Goal: Transaction & Acquisition: Subscribe to service/newsletter

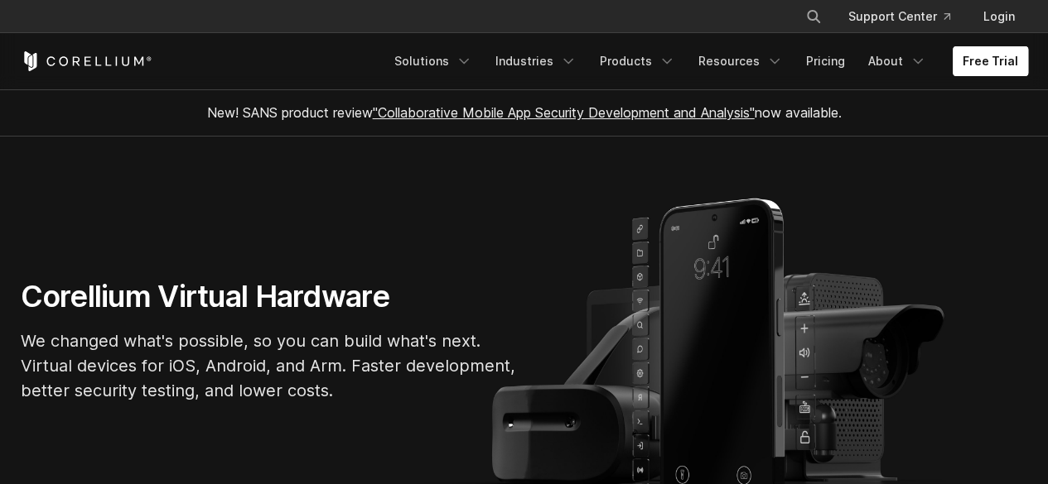
click at [984, 64] on link "Free Trial" at bounding box center [989, 61] width 75 height 30
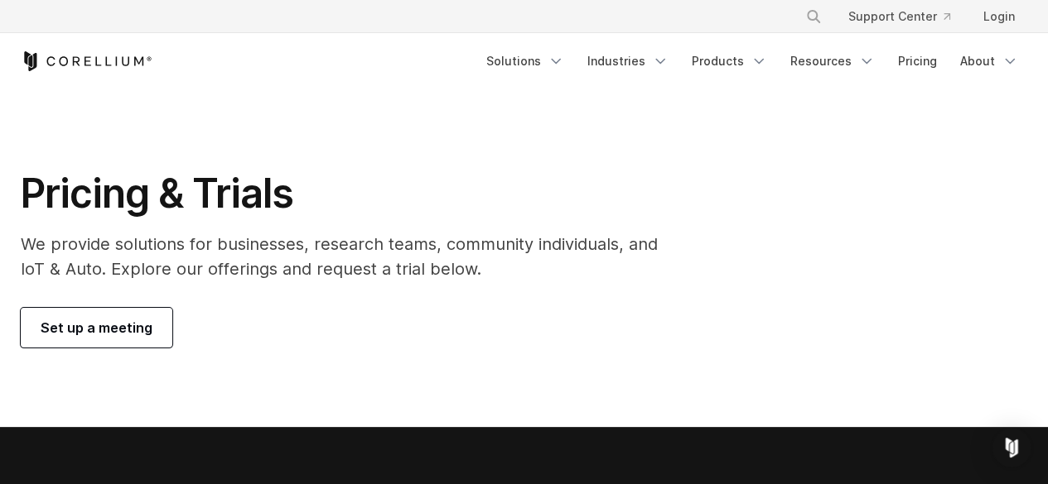
click at [109, 56] on icon "Corellium Home" at bounding box center [87, 61] width 132 height 20
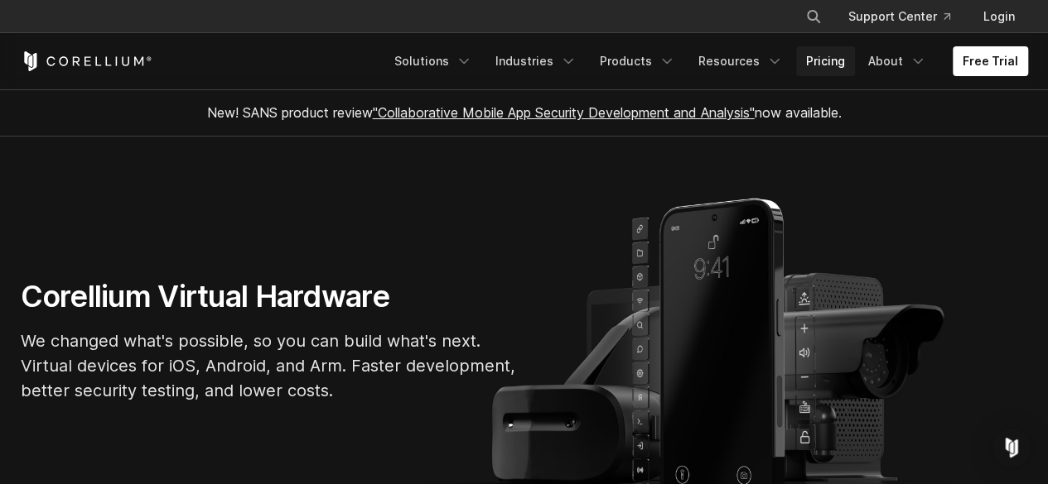
click at [823, 55] on link "Pricing" at bounding box center [825, 61] width 59 height 30
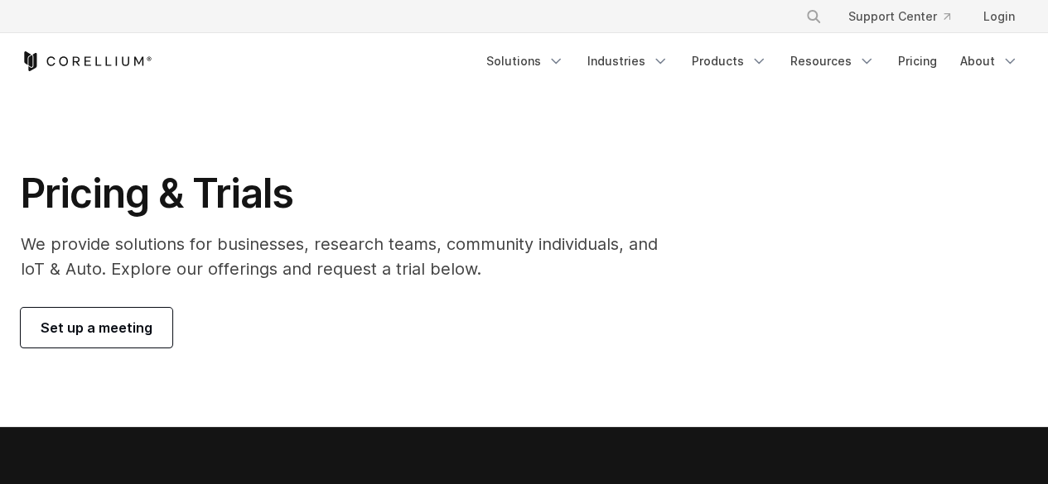
drag, startPoint x: 226, startPoint y: 201, endPoint x: 330, endPoint y: 234, distance: 108.7
click at [229, 201] on h1 "Pricing & Trials" at bounding box center [351, 194] width 660 height 50
click at [999, 13] on link "Login" at bounding box center [999, 17] width 58 height 30
click at [564, 55] on icon "Navigation Menu" at bounding box center [555, 61] width 17 height 17
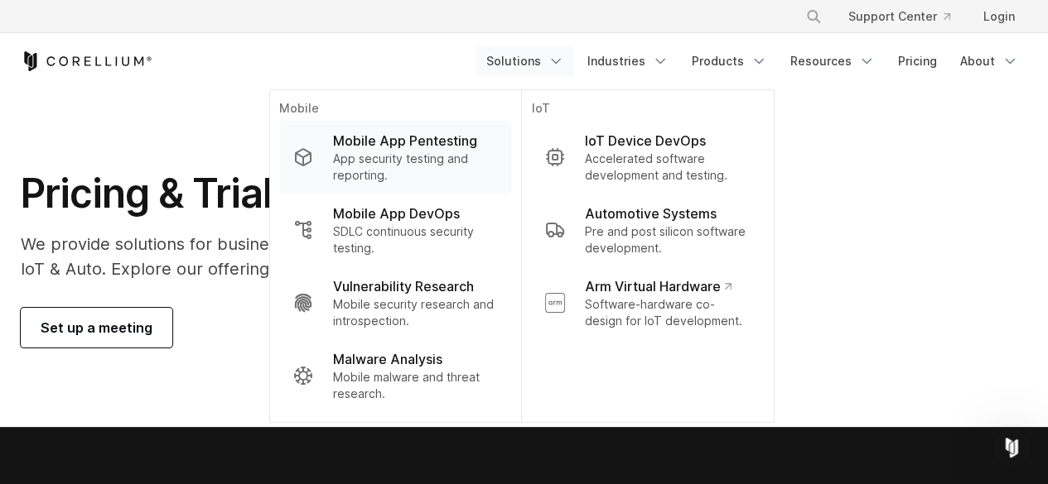
click at [366, 157] on p "App security testing and reporting." at bounding box center [414, 167] width 165 height 33
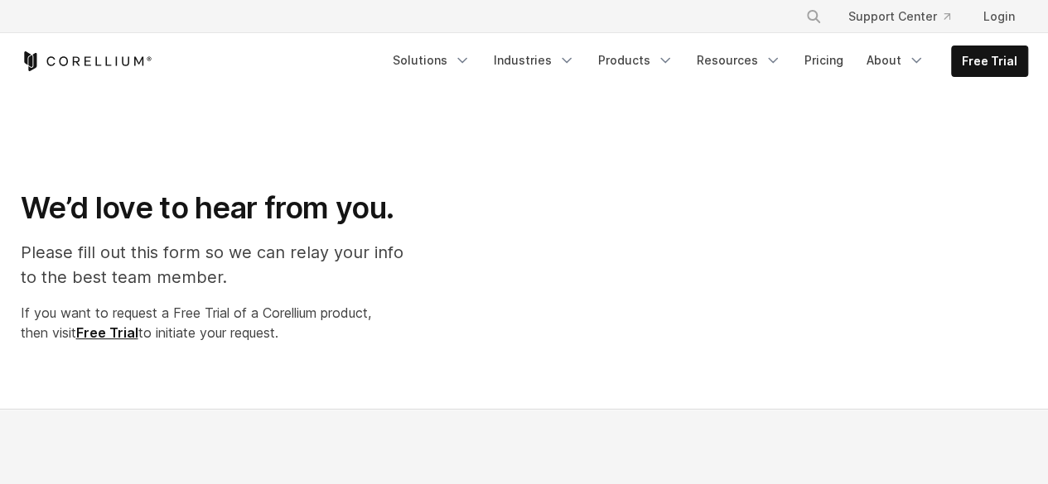
select select "**"
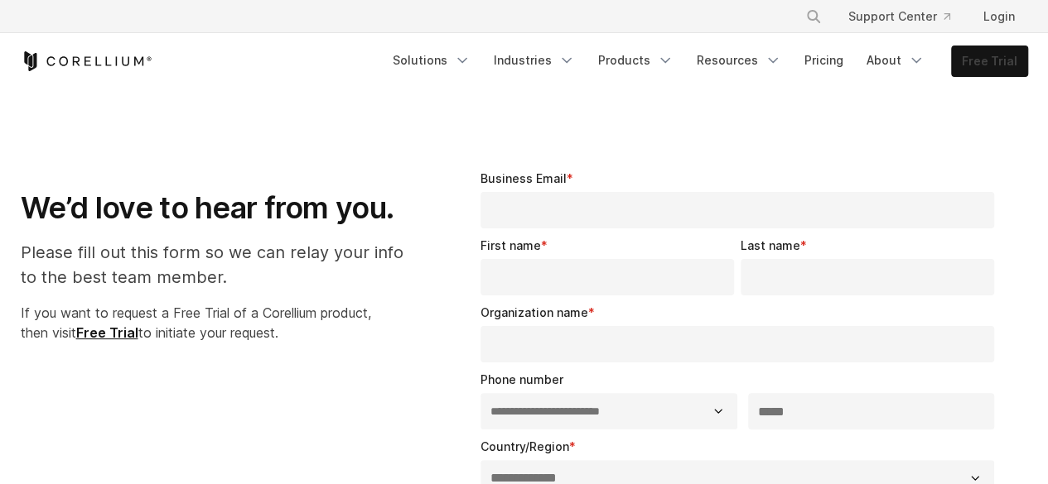
click at [970, 63] on link "Free Trial" at bounding box center [988, 61] width 75 height 30
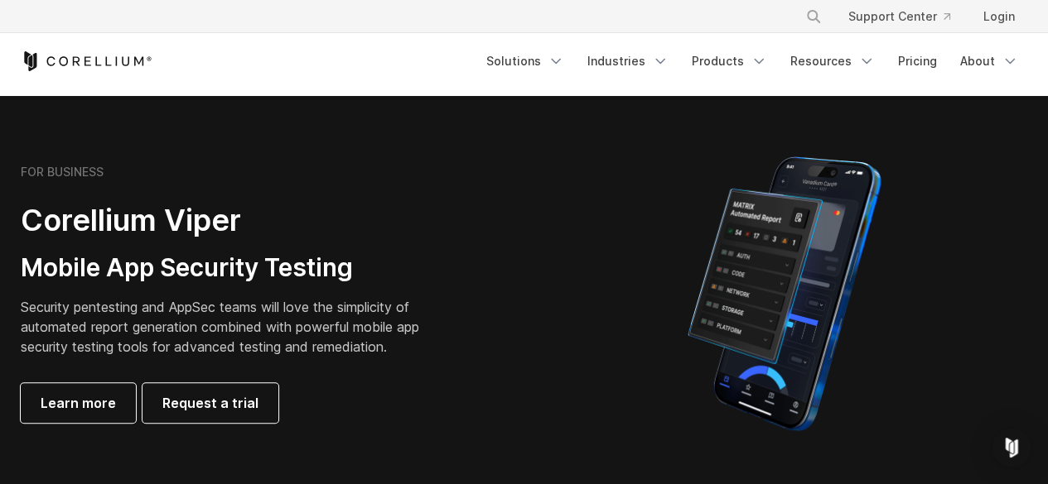
scroll to position [497, 0]
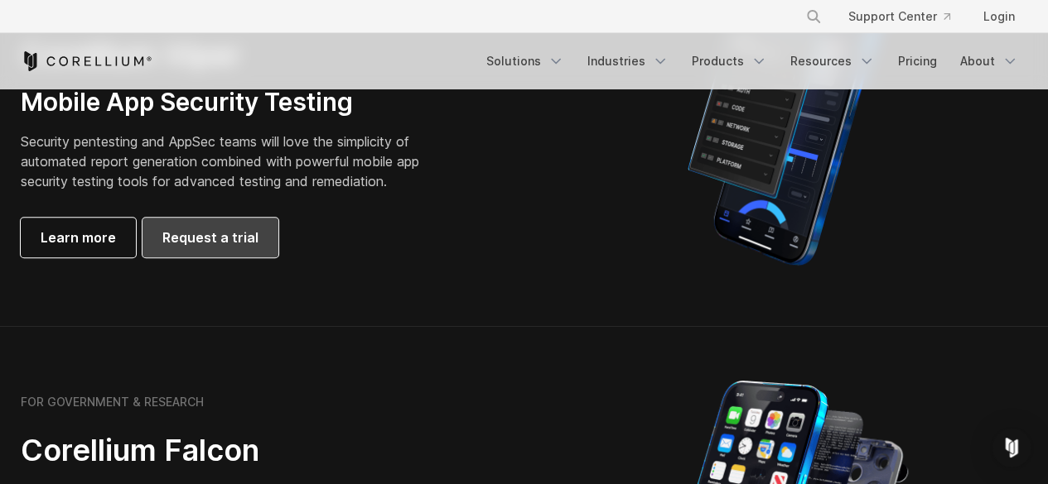
click at [197, 238] on span "Request a trial" at bounding box center [210, 238] width 96 height 20
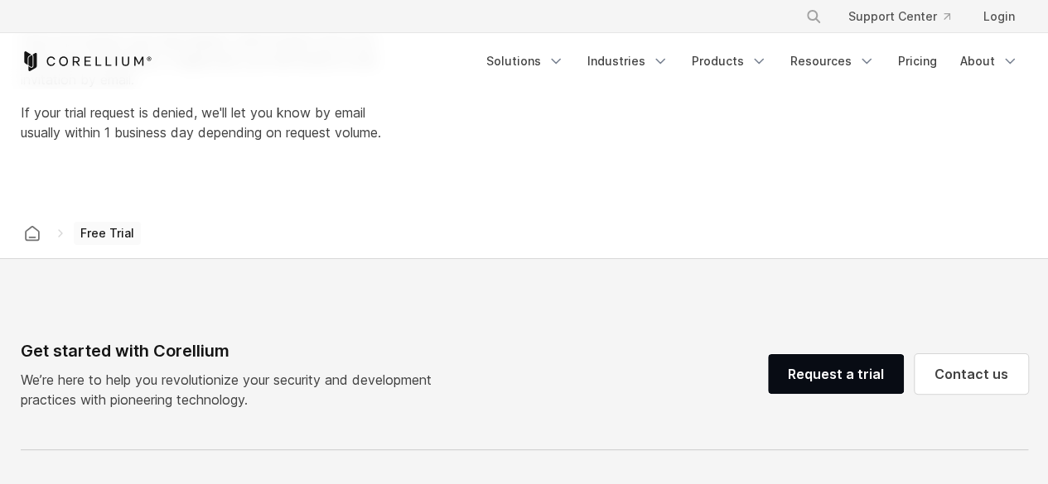
select select "**"
